Goal: Task Accomplishment & Management: Complete application form

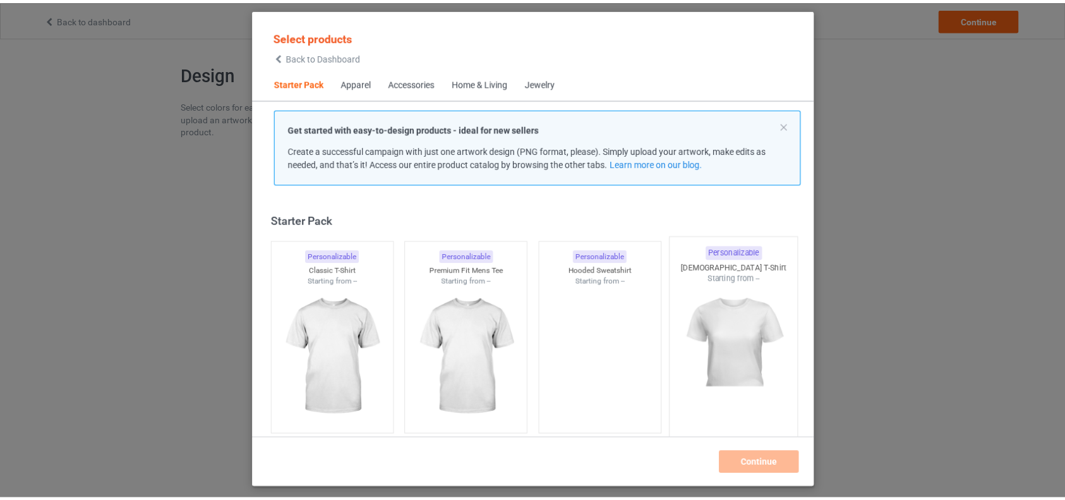
scroll to position [15, 0]
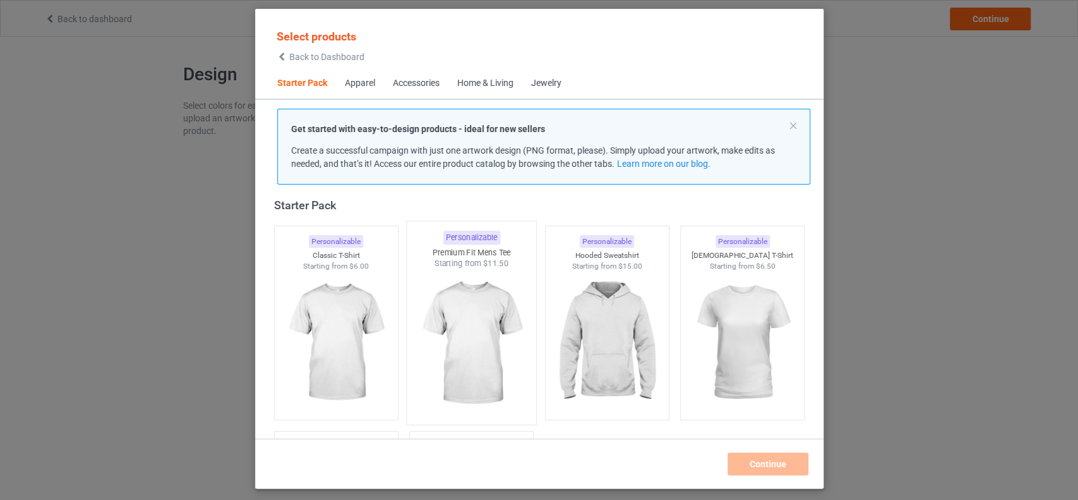
click at [445, 368] on img at bounding box center [471, 343] width 119 height 148
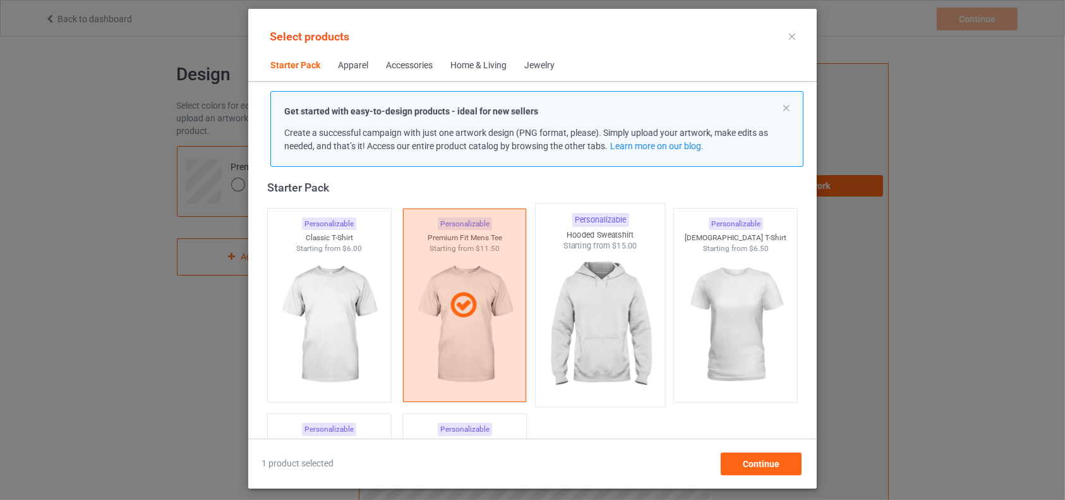
scroll to position [198, 0]
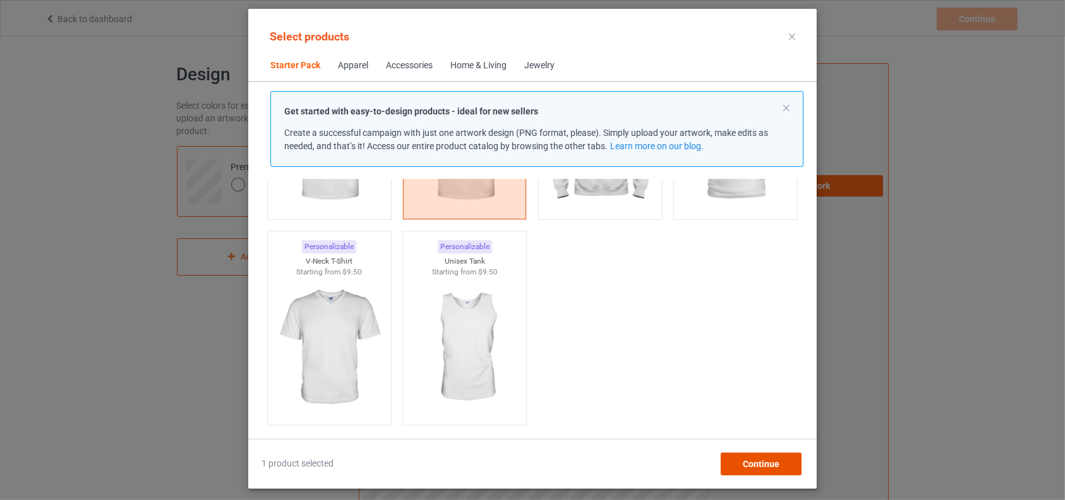
click at [755, 459] on span "Continue" at bounding box center [761, 464] width 37 height 10
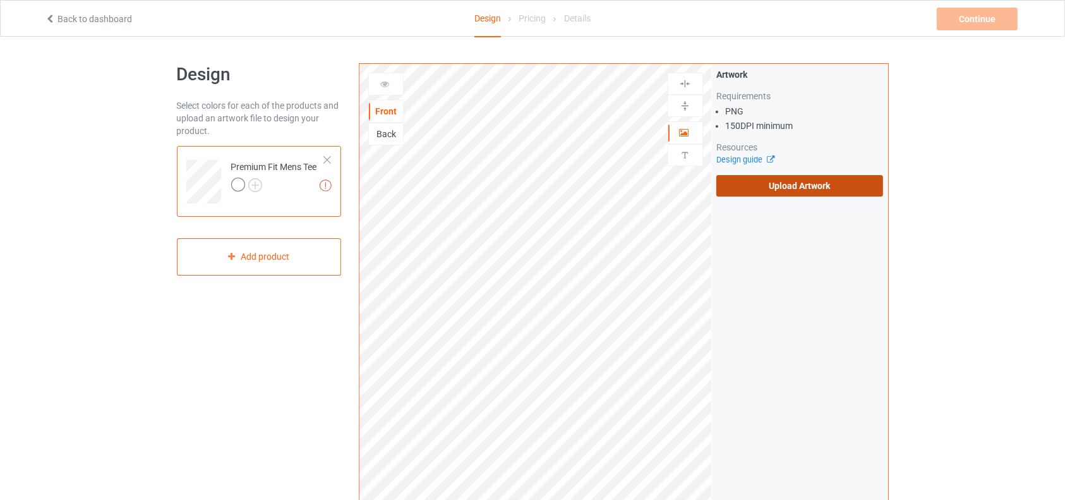
click at [805, 186] on label "Upload Artwork" at bounding box center [799, 185] width 167 height 21
click at [0, 0] on input "Upload Artwork" at bounding box center [0, 0] width 0 height 0
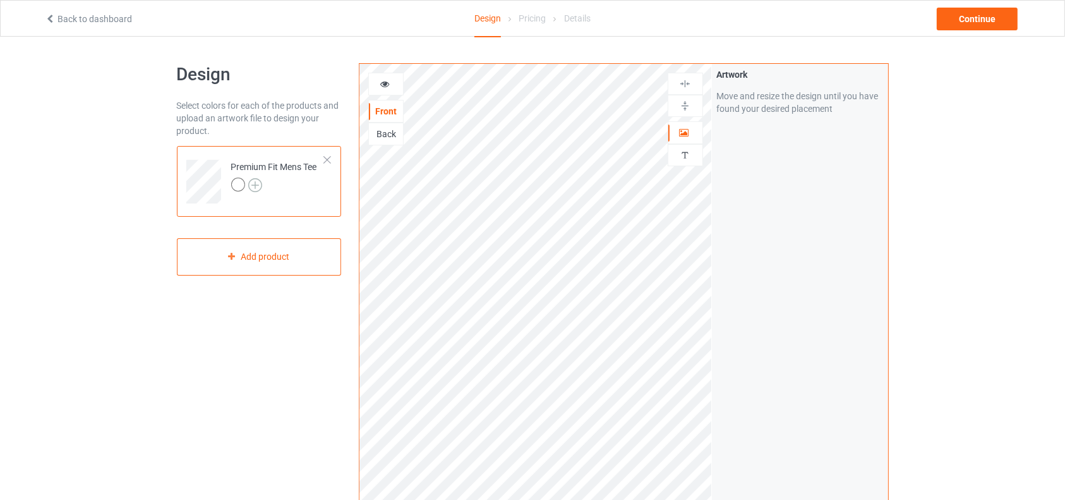
click at [259, 179] on img at bounding box center [255, 185] width 14 height 14
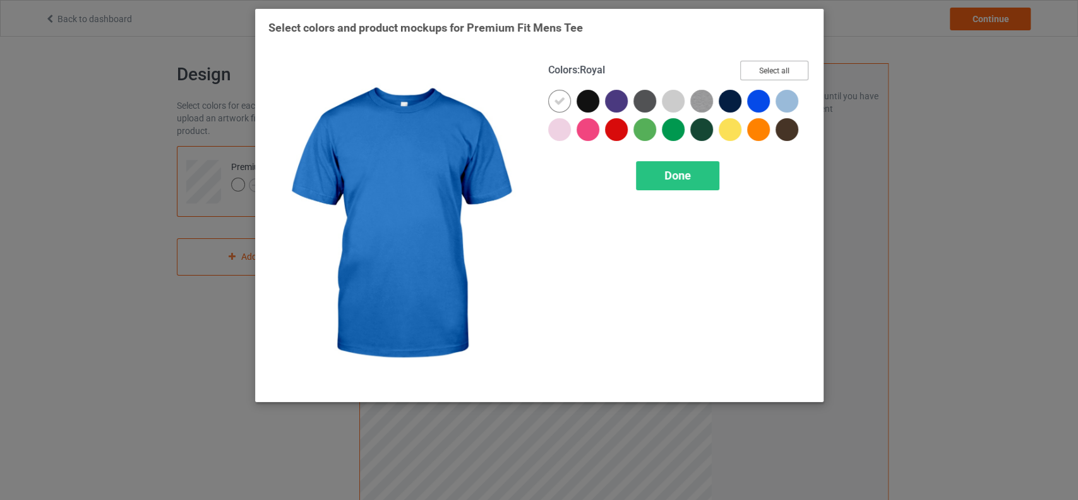
click at [771, 70] on button "Select all" at bounding box center [774, 71] width 68 height 20
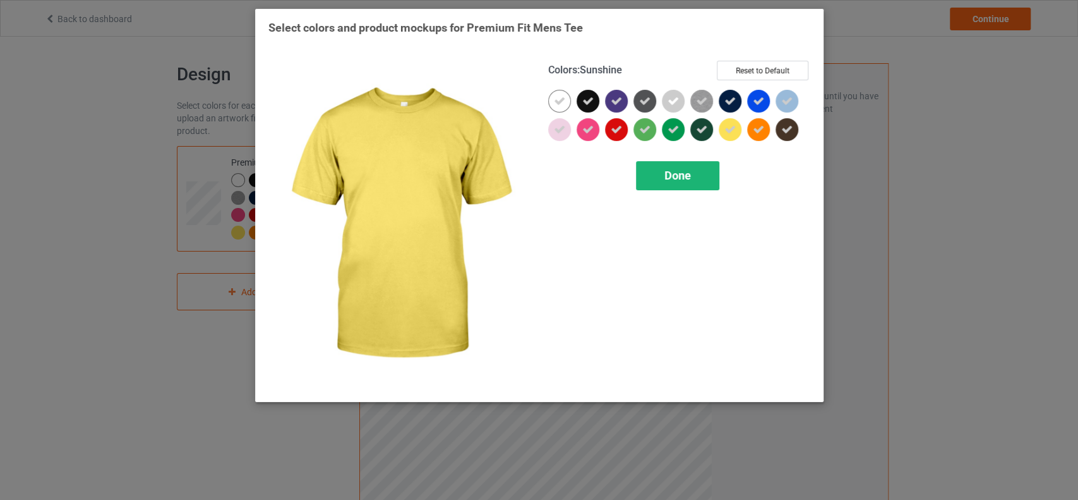
click at [706, 174] on div "Done" at bounding box center [677, 175] width 83 height 29
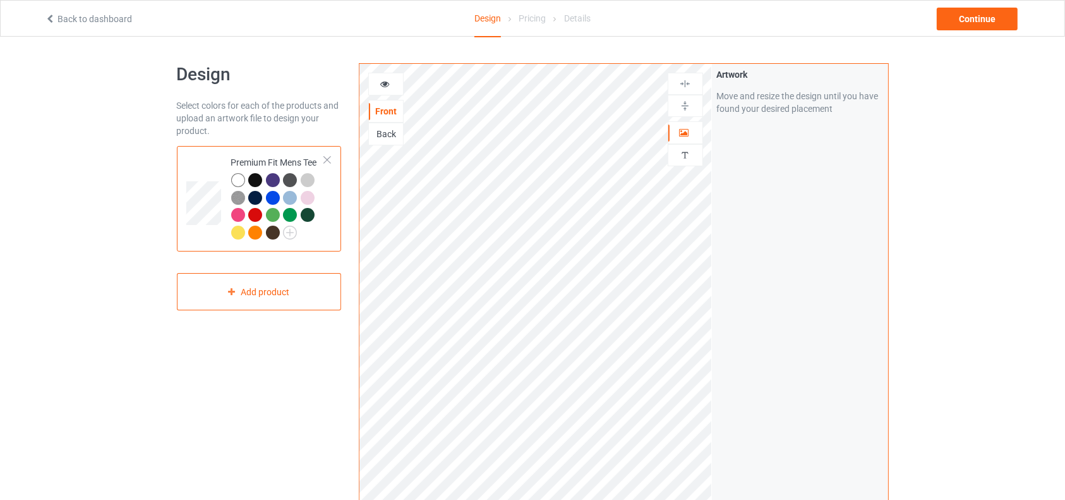
click at [255, 178] on div at bounding box center [255, 180] width 14 height 14
click at [288, 234] on img at bounding box center [290, 232] width 14 height 14
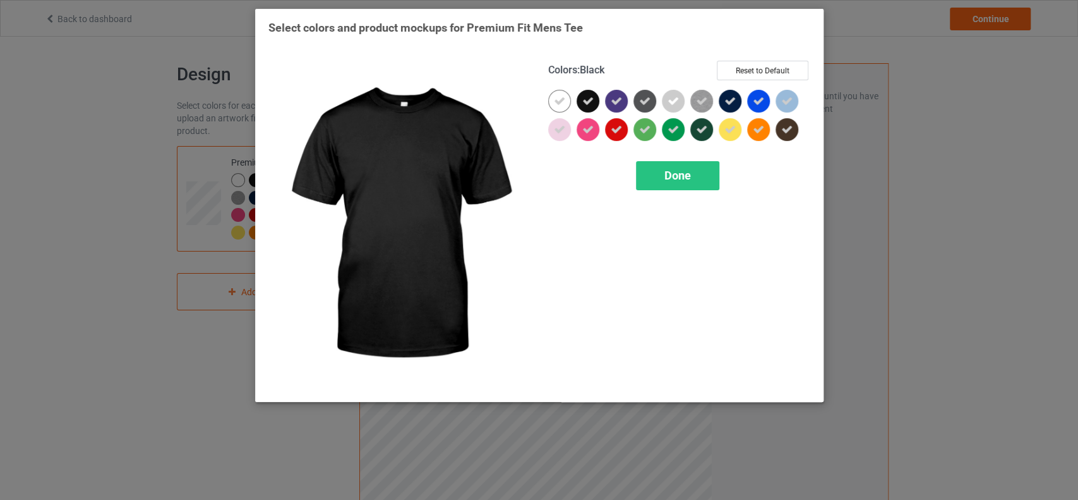
click at [584, 99] on icon at bounding box center [587, 100] width 11 height 11
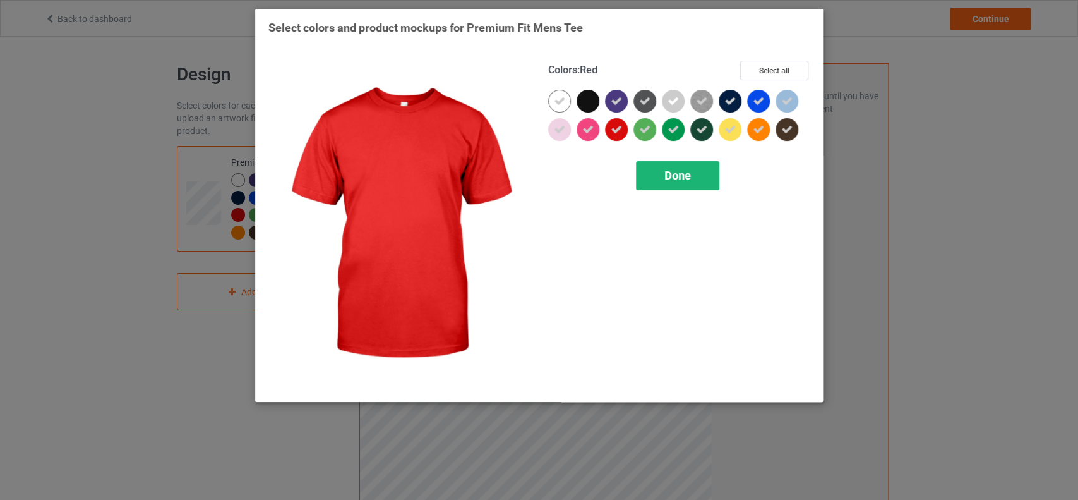
click at [670, 176] on span "Done" at bounding box center [677, 175] width 27 height 13
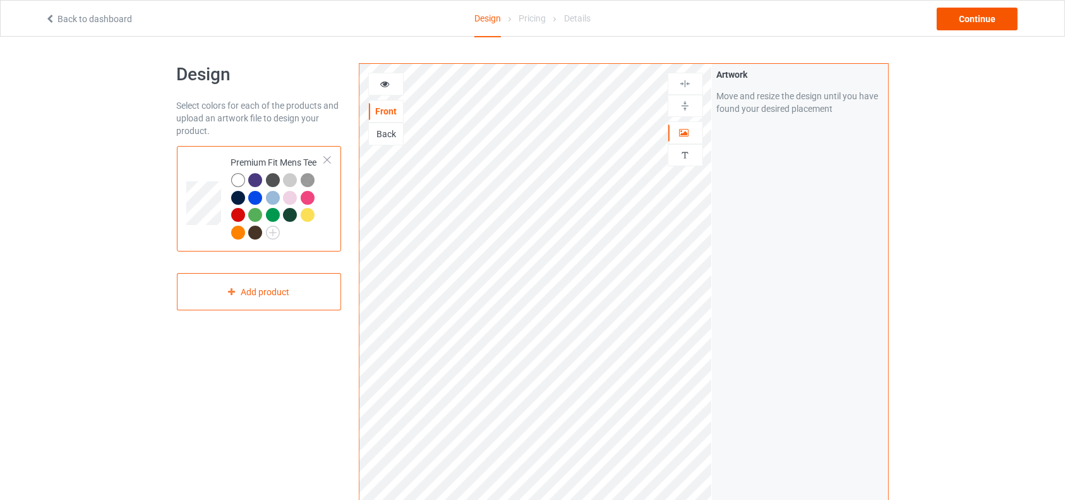
click at [990, 20] on div "Continue" at bounding box center [977, 19] width 81 height 23
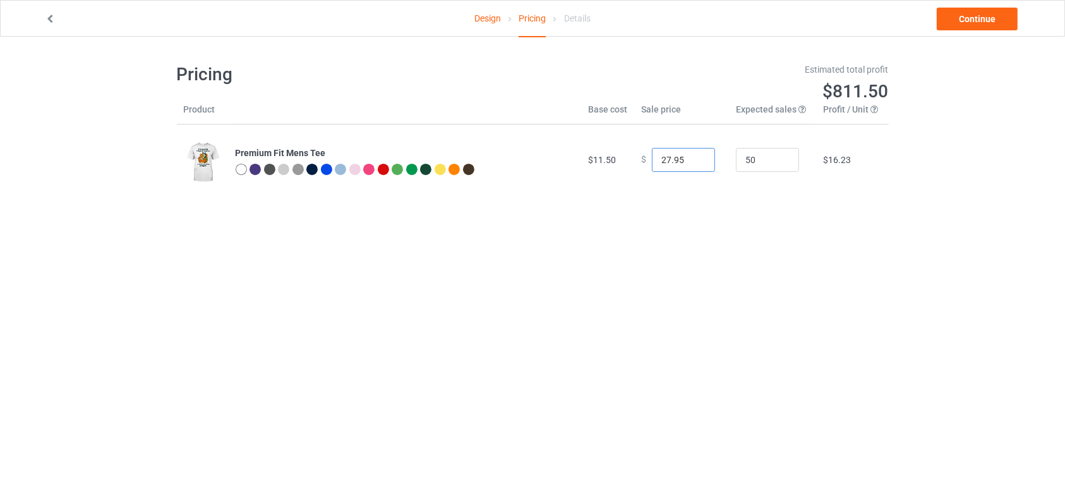
click at [694, 162] on input "27.95" at bounding box center [683, 160] width 63 height 24
click at [694, 162] on input "26.95" at bounding box center [683, 160] width 63 height 24
click at [694, 162] on input "25.95" at bounding box center [683, 160] width 63 height 24
click at [694, 162] on input "24.95" at bounding box center [683, 160] width 63 height 24
click at [694, 162] on input "23.95" at bounding box center [683, 160] width 63 height 24
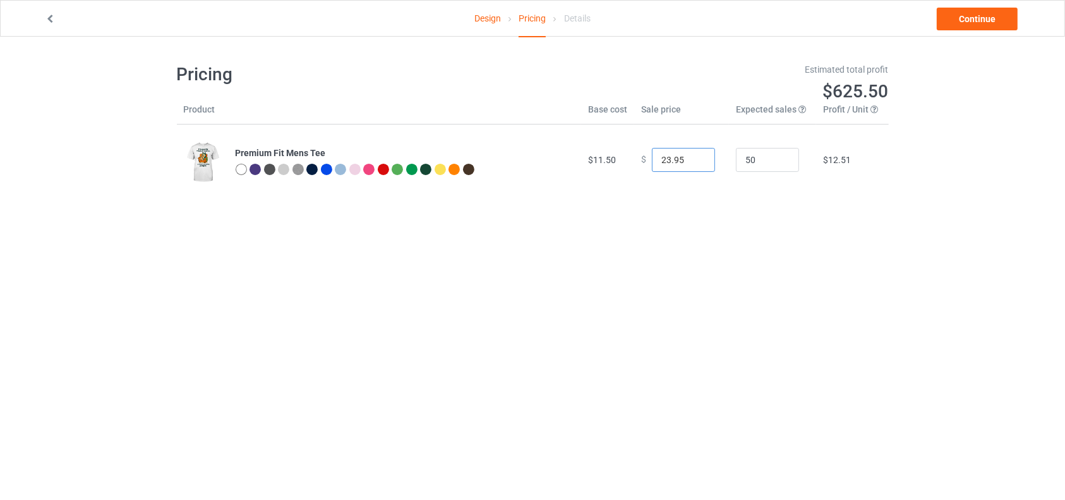
click at [694, 162] on input "22.95" at bounding box center [683, 160] width 63 height 24
click at [694, 162] on input "21.95" at bounding box center [683, 160] width 63 height 24
click at [694, 162] on input "20.95" at bounding box center [683, 160] width 63 height 24
click at [694, 162] on input "19.95" at bounding box center [683, 160] width 63 height 24
click at [694, 162] on input "18.95" at bounding box center [683, 160] width 63 height 24
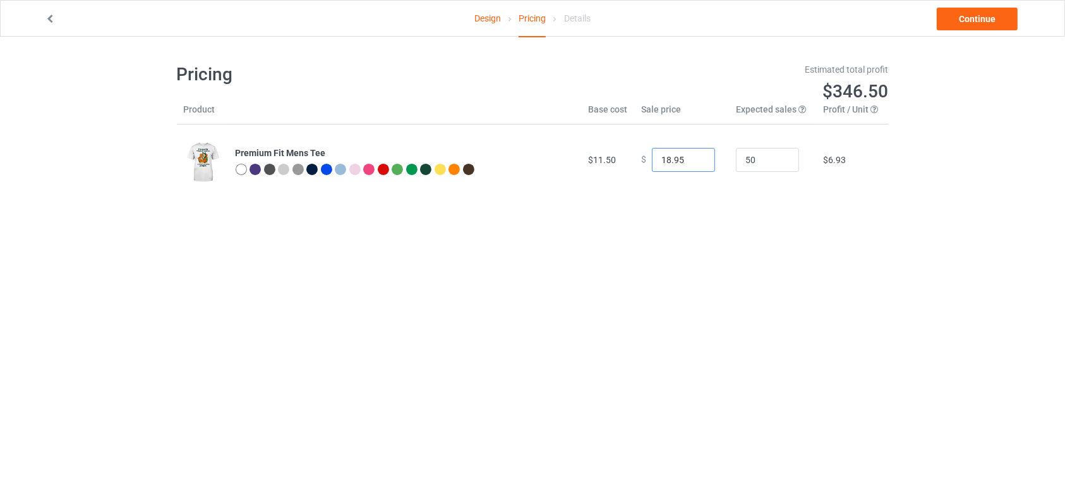
click at [694, 162] on input "17.95" at bounding box center [683, 160] width 63 height 24
click at [694, 162] on input "16.95" at bounding box center [683, 160] width 63 height 24
type input "17.95"
click at [695, 155] on input "17.95" at bounding box center [683, 160] width 63 height 24
click at [967, 18] on link "Continue" at bounding box center [977, 19] width 81 height 23
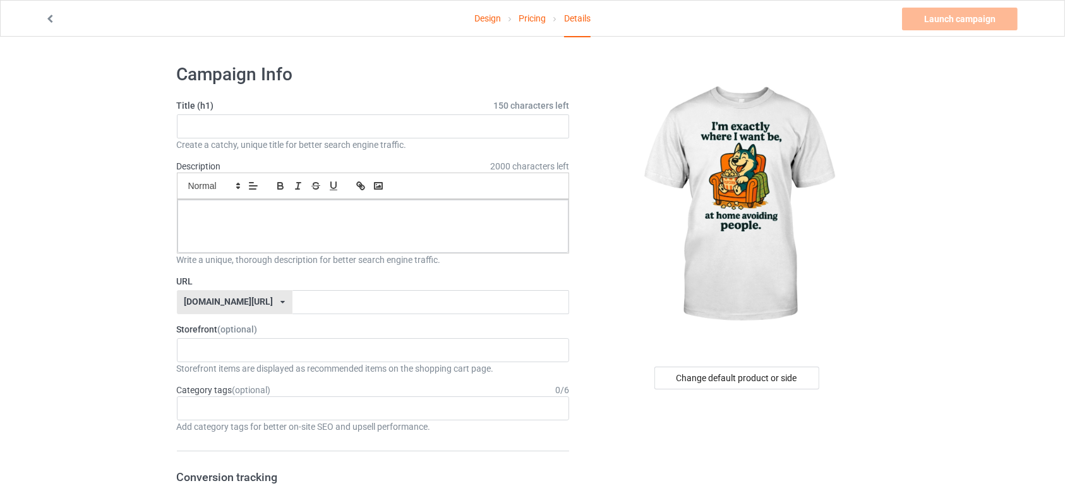
click at [400, 140] on div "Create a catchy, unique title for better search engine traffic." at bounding box center [373, 144] width 393 height 13
click at [394, 128] on input "text" at bounding box center [373, 126] width 393 height 24
type input "tishort"
click at [335, 233] on div at bounding box center [373, 226] width 392 height 53
click at [315, 294] on input "text" at bounding box center [430, 302] width 277 height 24
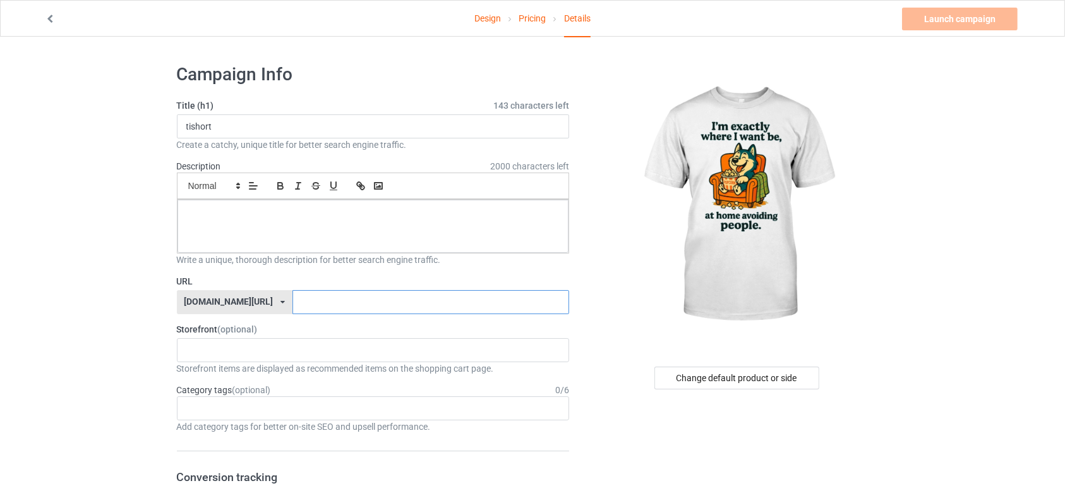
type input "t"
type input "sho"
click at [190, 124] on input "tishort" at bounding box center [373, 126] width 393 height 24
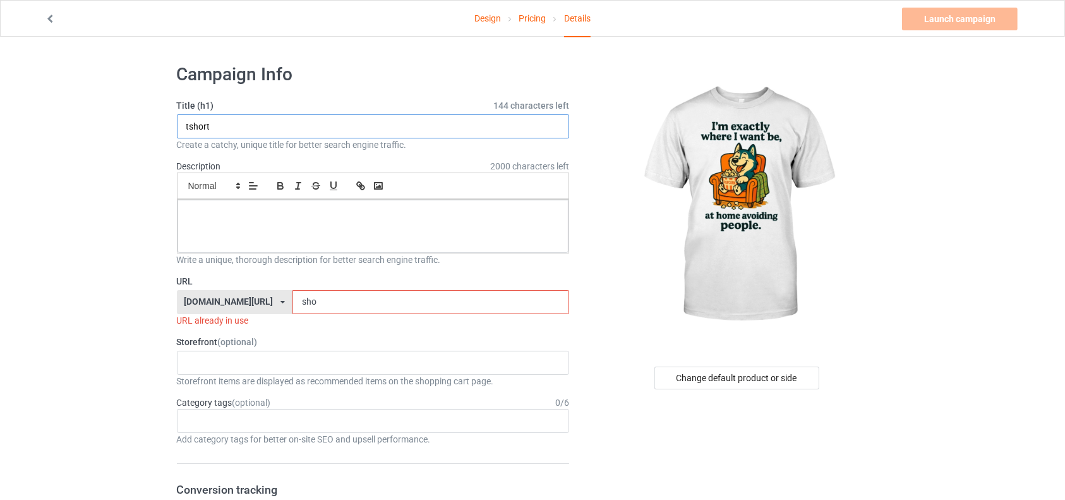
type input "tshort"
click at [292, 298] on input "sho" at bounding box center [430, 302] width 277 height 24
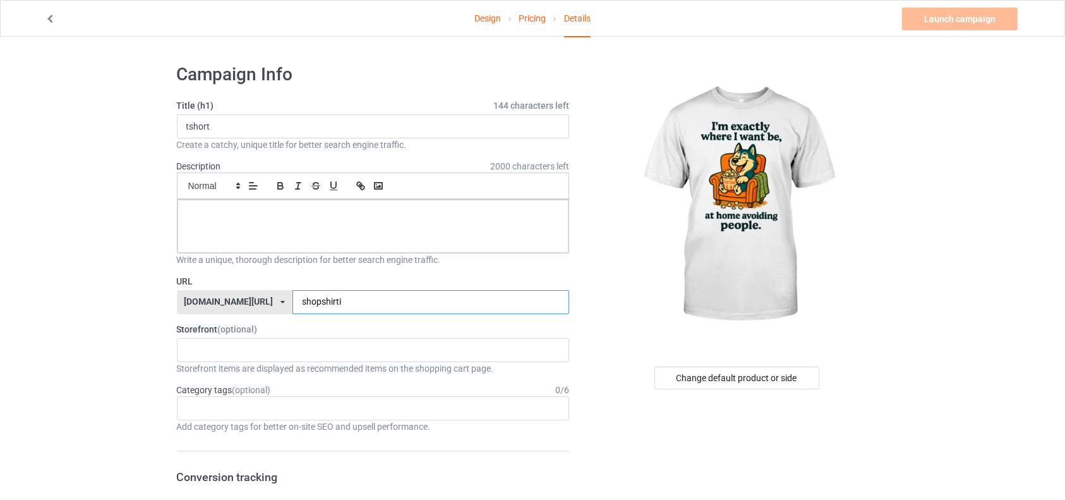
type input "shopshirti"
click at [357, 220] on div at bounding box center [373, 226] width 392 height 53
click at [970, 11] on link "Launch campaign" at bounding box center [960, 19] width 116 height 23
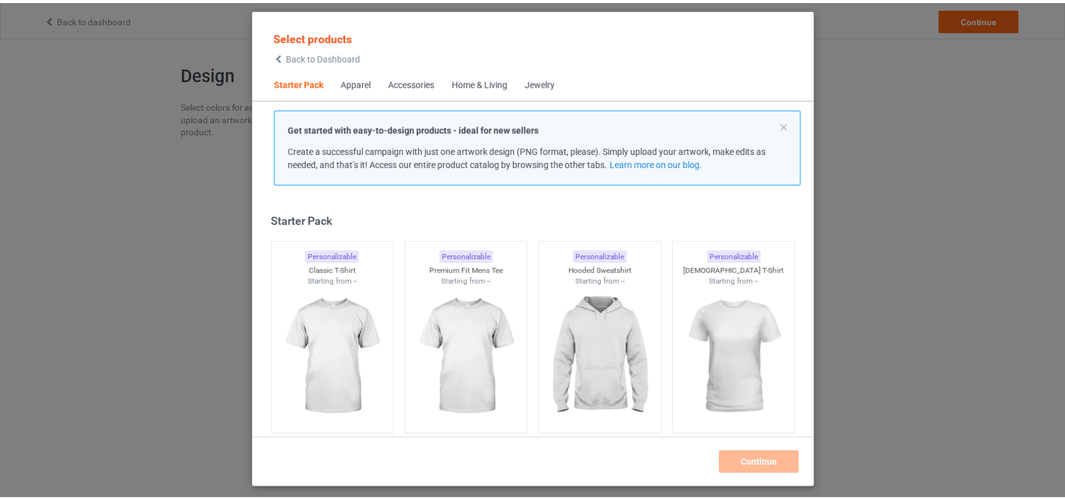
scroll to position [15, 0]
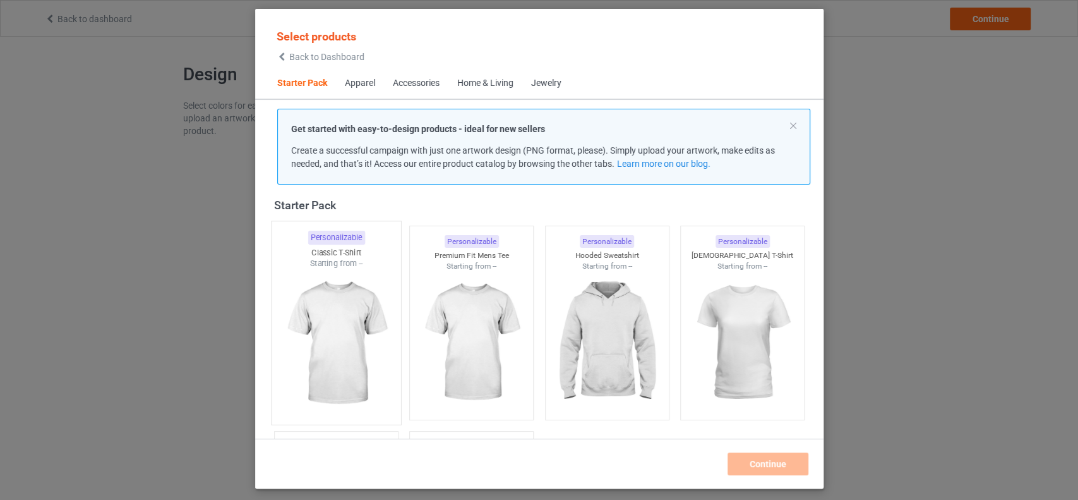
click at [344, 336] on img at bounding box center [336, 343] width 119 height 148
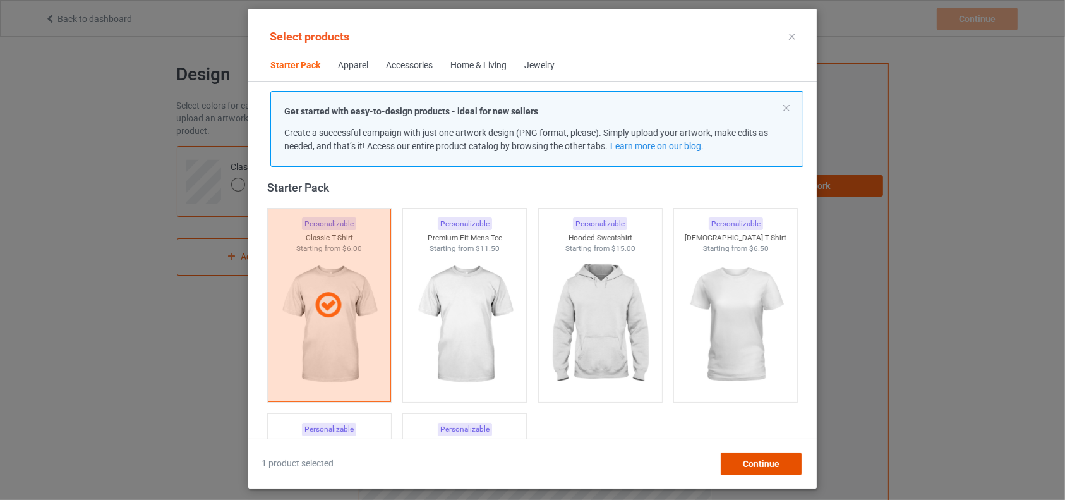
click at [758, 464] on span "Continue" at bounding box center [761, 464] width 37 height 10
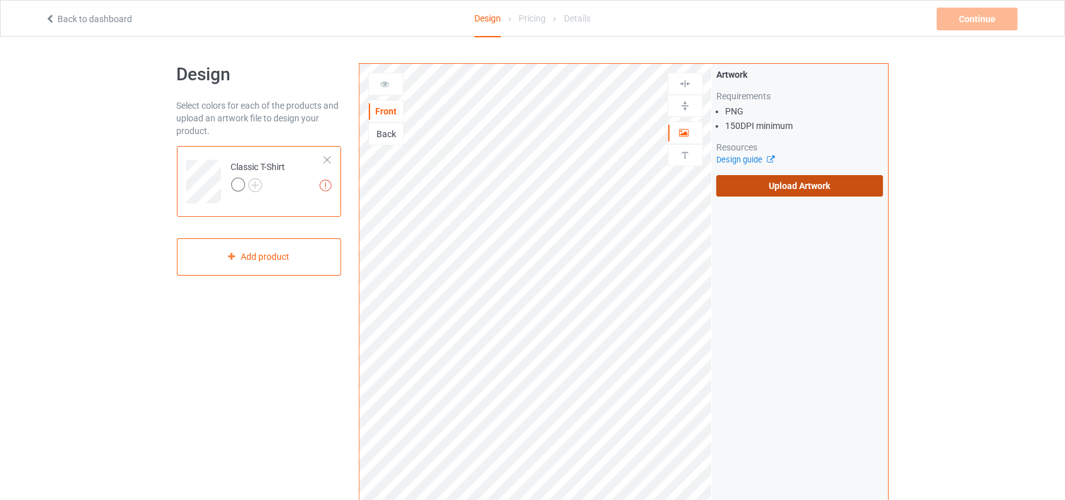
click at [785, 190] on label "Upload Artwork" at bounding box center [799, 185] width 167 height 21
click at [0, 0] on input "Upload Artwork" at bounding box center [0, 0] width 0 height 0
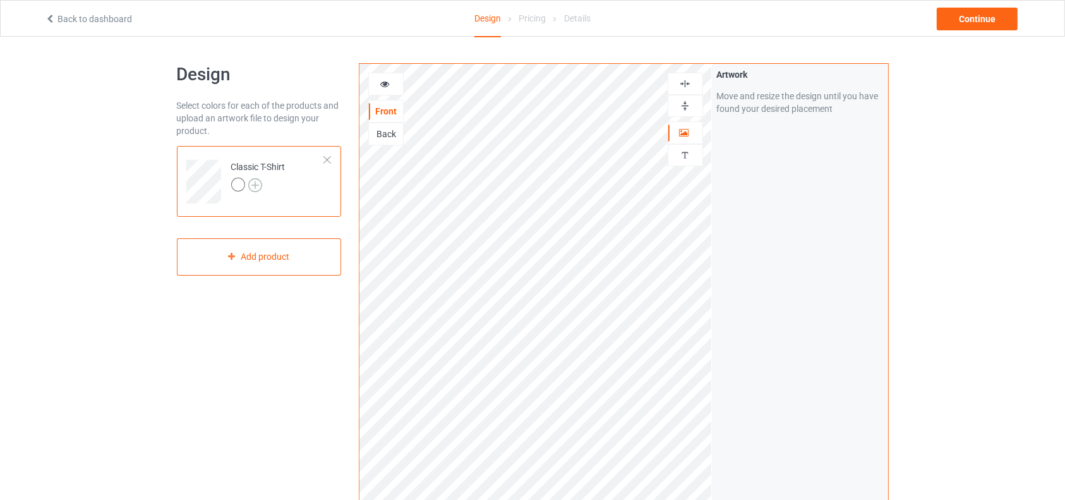
click at [256, 185] on img at bounding box center [255, 185] width 14 height 14
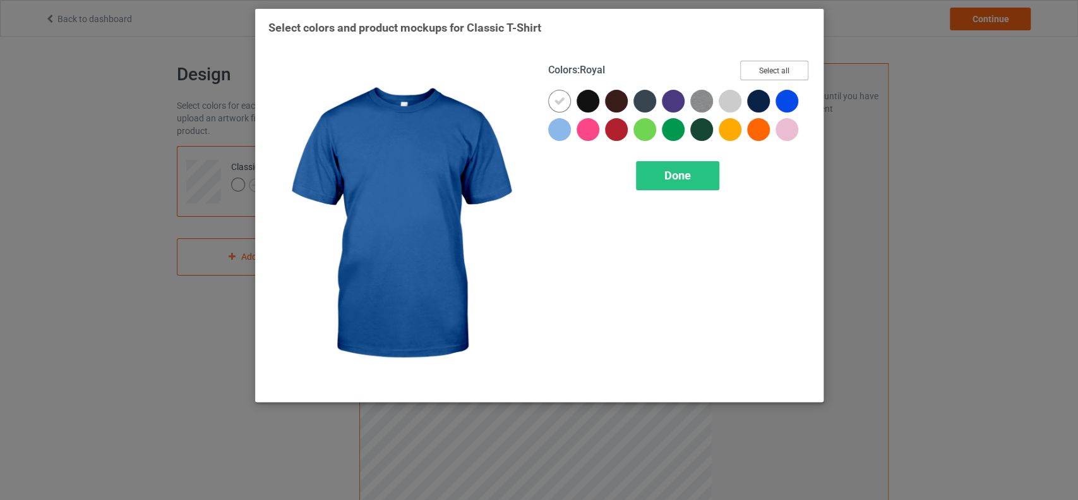
click at [766, 71] on button "Select all" at bounding box center [774, 71] width 68 height 20
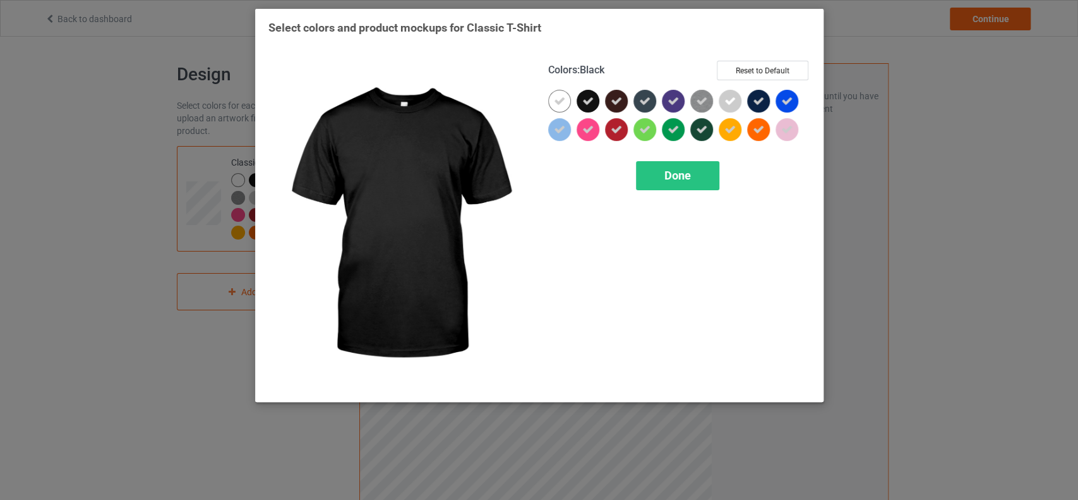
click at [591, 98] on icon at bounding box center [587, 100] width 11 height 11
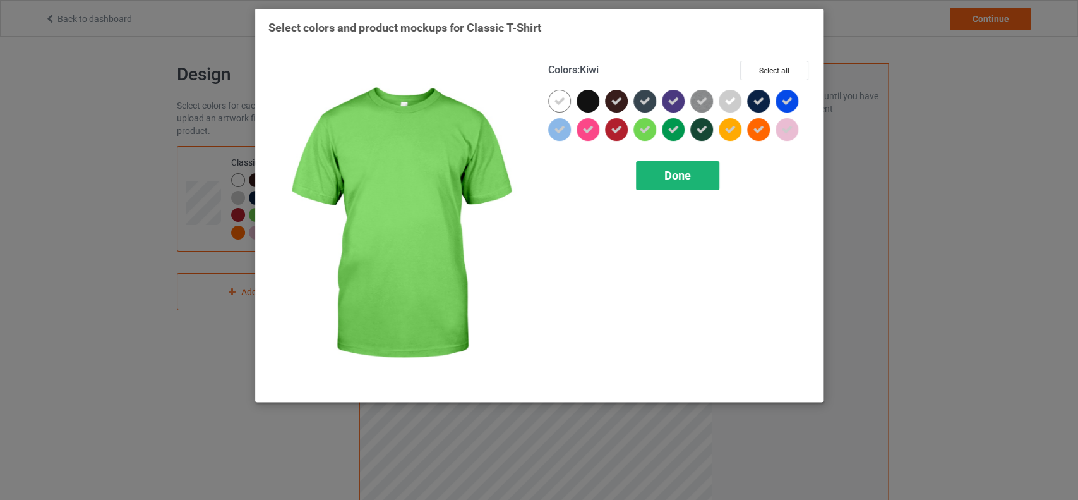
click at [673, 176] on span "Done" at bounding box center [677, 175] width 27 height 13
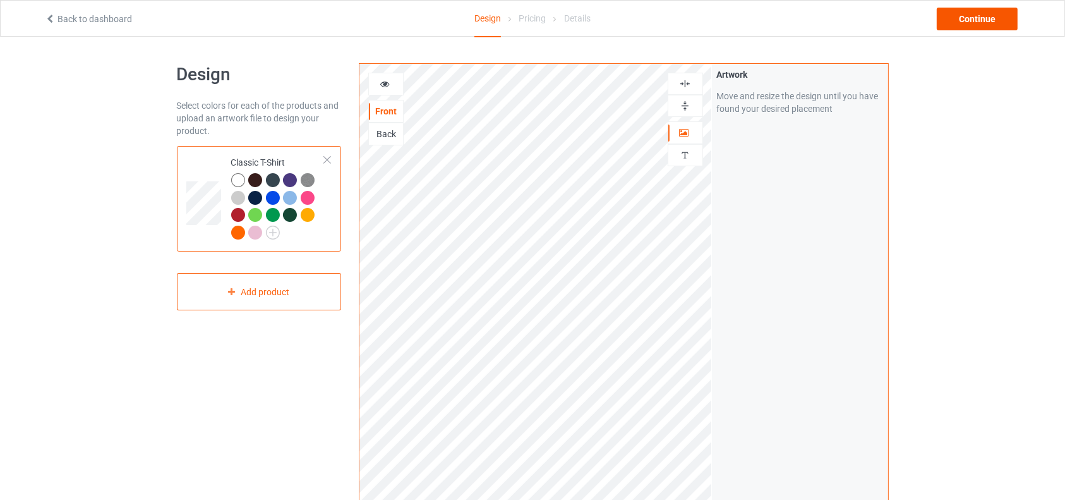
click at [985, 27] on div "Continue" at bounding box center [977, 19] width 81 height 23
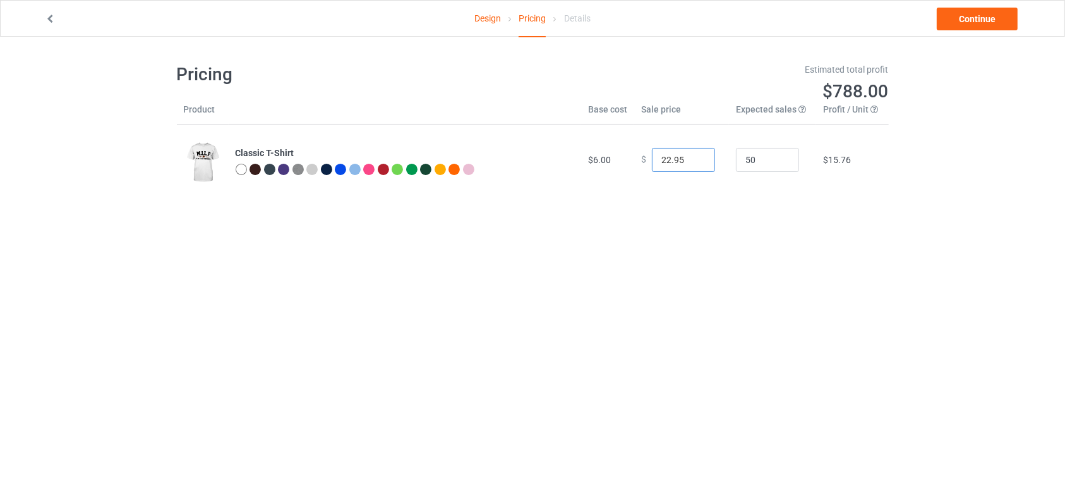
click at [692, 164] on input "21.95" at bounding box center [683, 160] width 63 height 24
click at [692, 164] on input "20.95" at bounding box center [683, 160] width 63 height 24
click at [692, 164] on input "19.95" at bounding box center [683, 160] width 63 height 24
click at [692, 164] on input "18.95" at bounding box center [683, 160] width 63 height 24
click at [692, 164] on input "17.95" at bounding box center [683, 160] width 63 height 24
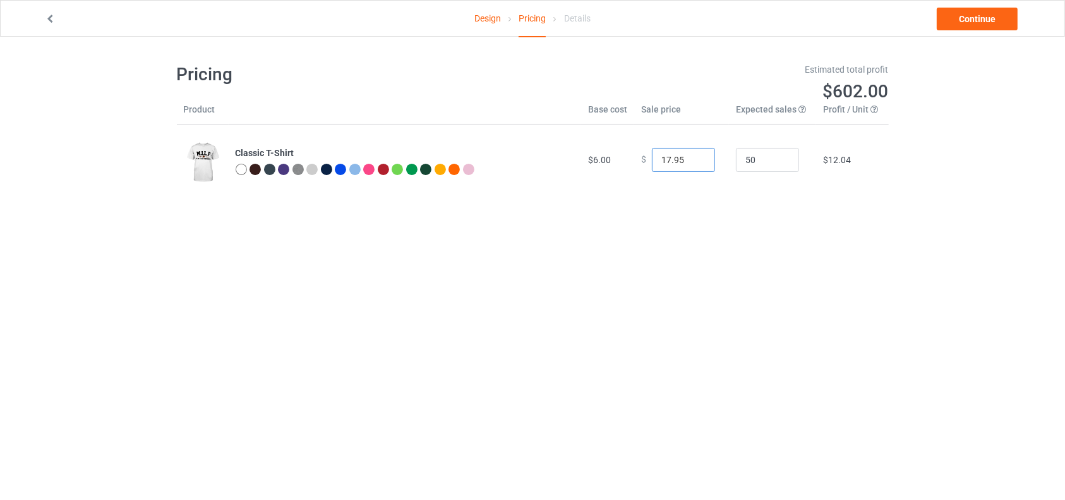
click at [692, 164] on input "16.95" at bounding box center [683, 160] width 63 height 24
click at [692, 164] on input "15.95" at bounding box center [683, 160] width 63 height 24
click at [692, 164] on input "14.95" at bounding box center [683, 160] width 63 height 24
click at [694, 155] on input "15.95" at bounding box center [683, 160] width 63 height 24
type input "16.95"
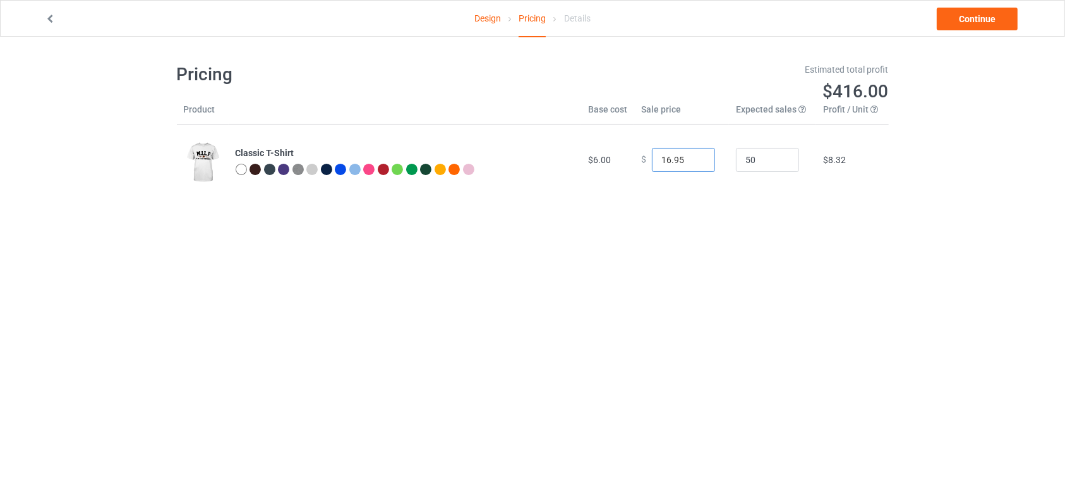
click at [694, 155] on input "16.95" at bounding box center [683, 160] width 63 height 24
click at [986, 18] on link "Continue" at bounding box center [977, 19] width 81 height 23
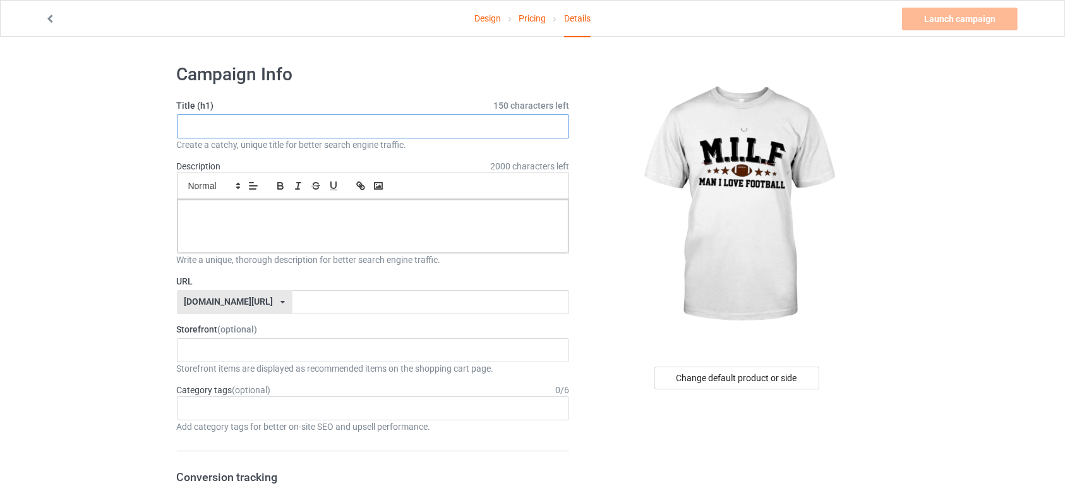
click at [339, 123] on input "text" at bounding box center [373, 126] width 393 height 24
type input "g"
type input "rigshirt"
click at [248, 121] on input "text" at bounding box center [373, 126] width 393 height 24
paste input "rigshirt"
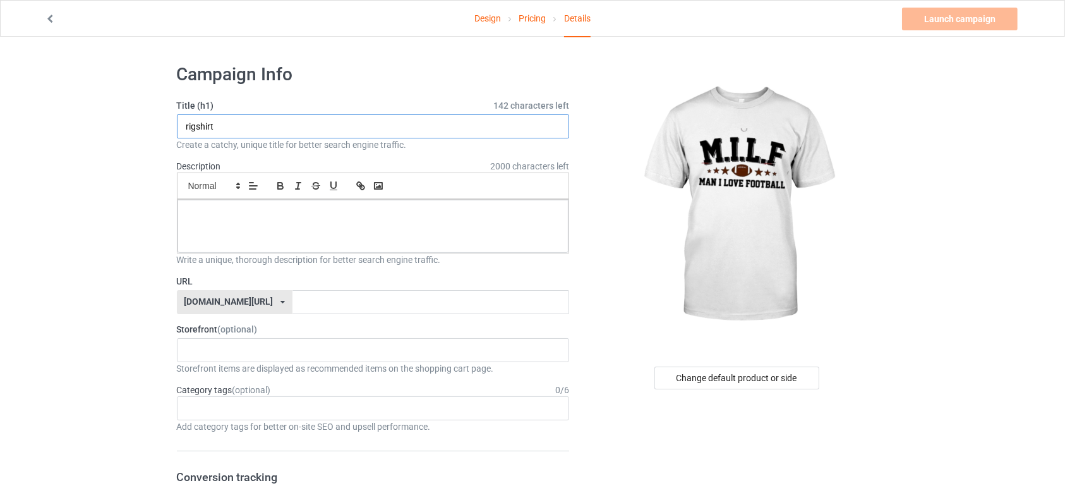
type input "rigshirt"
click at [244, 220] on div at bounding box center [373, 226] width 392 height 53
paste div
click at [292, 301] on input "text" at bounding box center [430, 302] width 277 height 24
paste input "rigshirt"
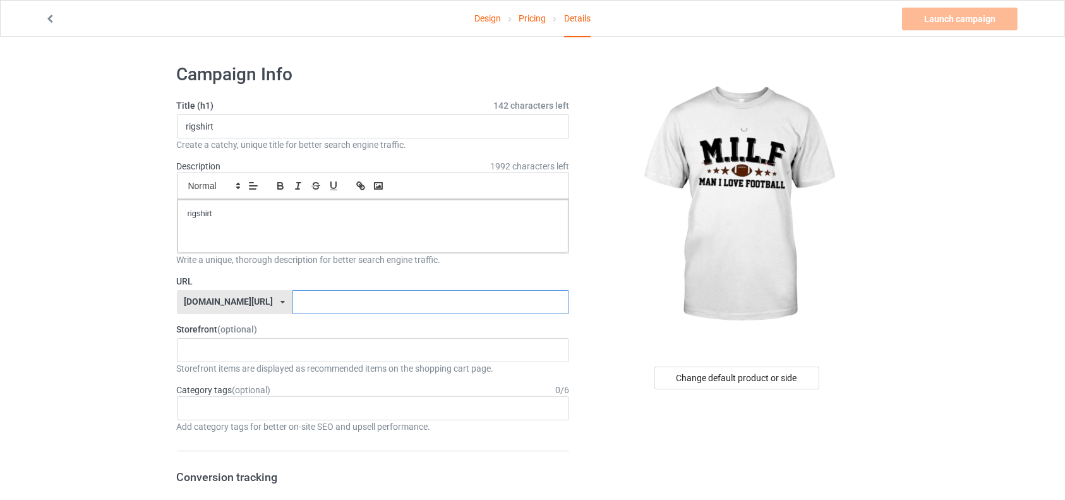
type input "rigshirt"
click at [939, 15] on link "Launch campaign" at bounding box center [960, 19] width 116 height 23
